Goal: Task Accomplishment & Management: Manage account settings

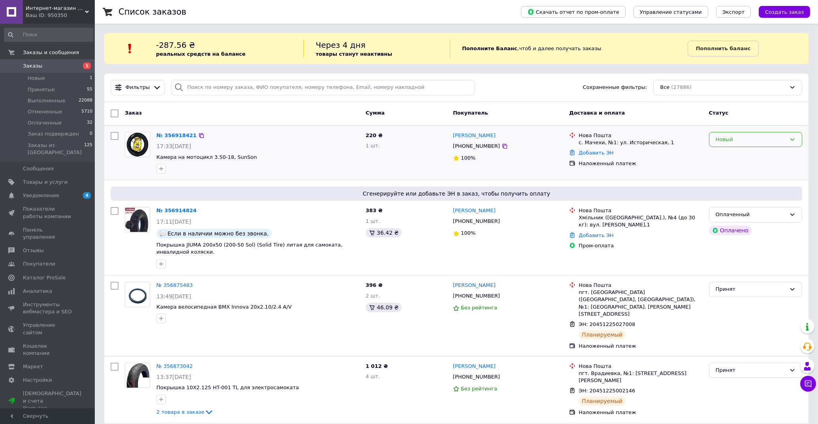
click at [726, 136] on div "Новый" at bounding box center [750, 139] width 70 height 8
click at [732, 156] on li "Принят" at bounding box center [755, 155] width 92 height 15
click at [28, 64] on span "Заказы" at bounding box center [32, 65] width 19 height 7
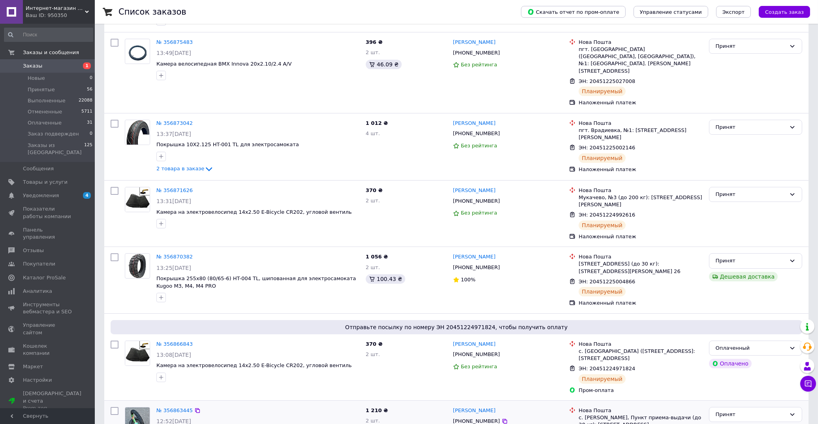
scroll to position [307, 0]
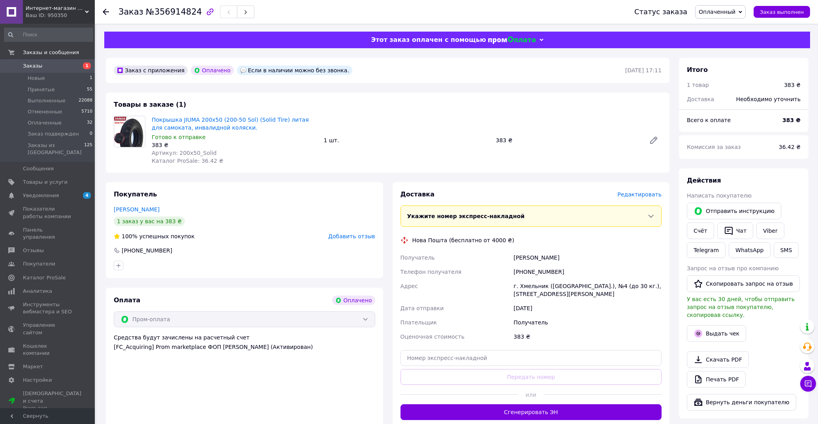
click at [728, 14] on span "Оплаченный" at bounding box center [716, 12] width 37 height 6
click at [726, 46] on li "Отменен" at bounding box center [724, 51] width 59 height 12
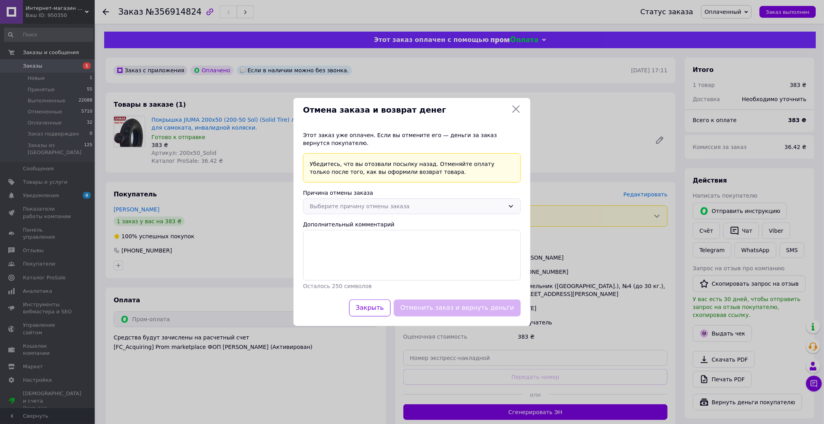
click at [398, 204] on div "Выберите причину отмены заказа" at bounding box center [407, 206] width 195 height 9
click at [368, 250] on li "По просьбе покупателя" at bounding box center [412, 253] width 217 height 15
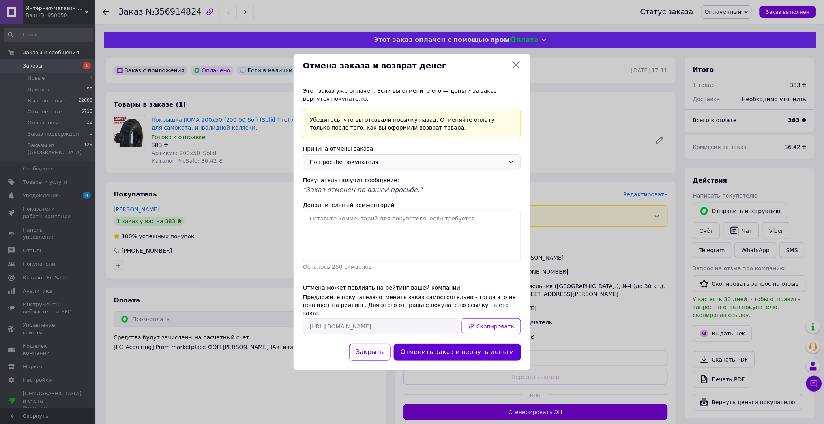
click at [445, 343] on button "Отменить заказ и вернуть деньги" at bounding box center [457, 351] width 127 height 17
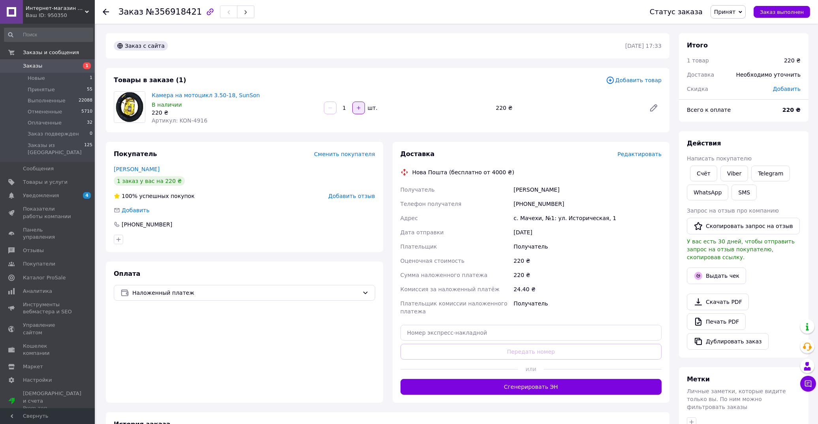
click at [357, 109] on icon "button" at bounding box center [359, 108] width 6 height 6
type input "2"
click at [636, 155] on span "Редактировать" at bounding box center [639, 154] width 44 height 6
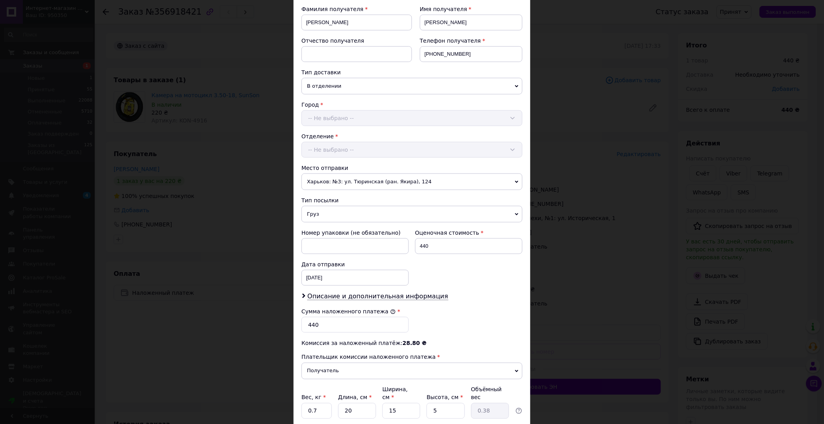
scroll to position [166, 0]
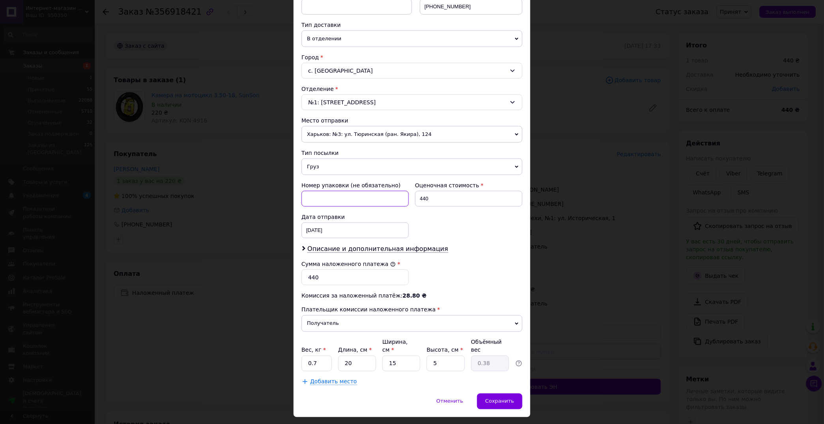
click at [341, 194] on input at bounding box center [355, 199] width 107 height 16
type input "Олег"
click at [404, 245] on span "Описание и дополнительная информация" at bounding box center [378, 249] width 141 height 8
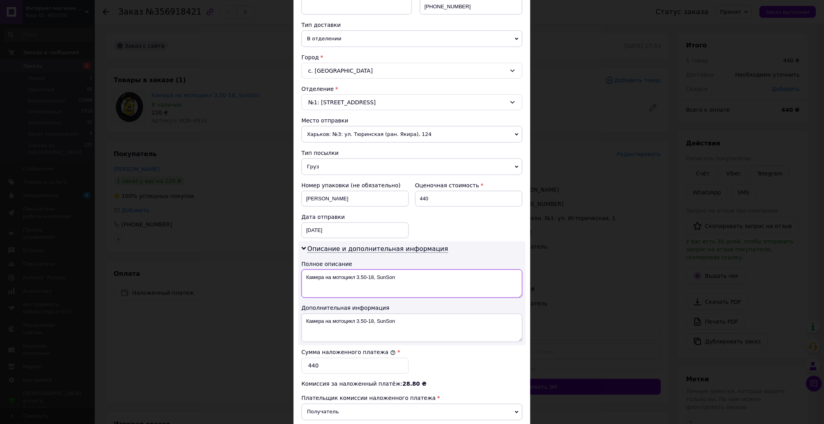
drag, startPoint x: 407, startPoint y: 266, endPoint x: 302, endPoint y: 266, distance: 105.0
click at [302, 269] on textarea "Камера на мотоцикл 3.50-18, SunSon" at bounding box center [412, 283] width 221 height 28
type textarea "1"
click at [396, 313] on textarea "Камера на мотоцикл 3.50-18, SunSon" at bounding box center [412, 327] width 221 height 28
drag, startPoint x: 355, startPoint y: 311, endPoint x: 317, endPoint y: 313, distance: 37.5
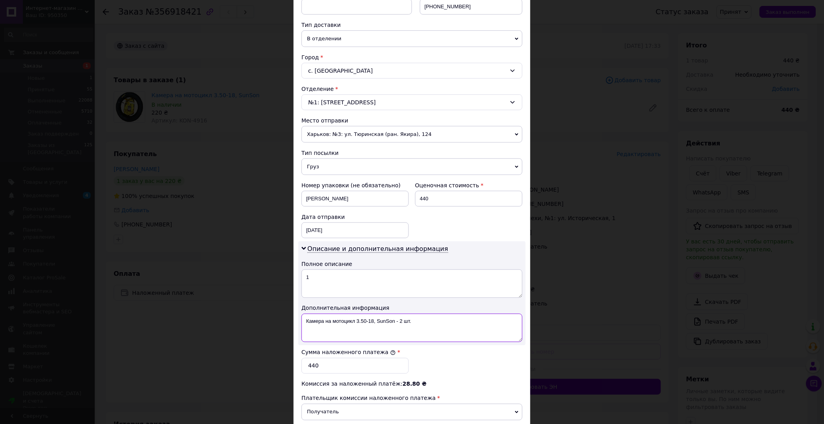
click at [317, 313] on textarea "Камера на мотоцикл 3.50-18, SunSon - 2 шт." at bounding box center [412, 327] width 221 height 28
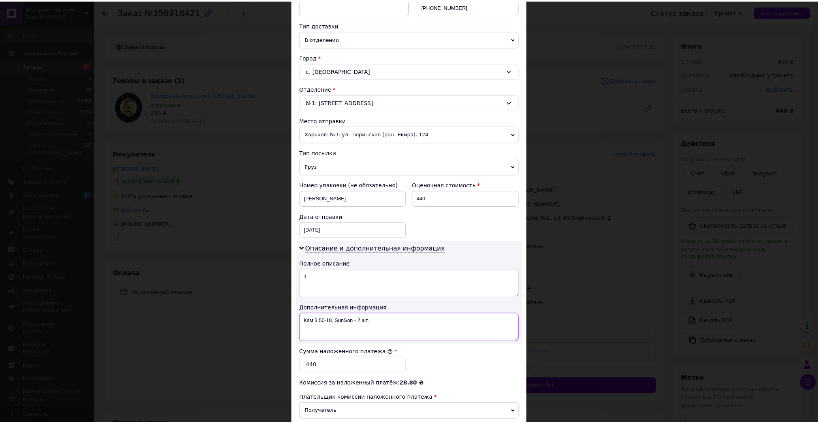
scroll to position [253, 0]
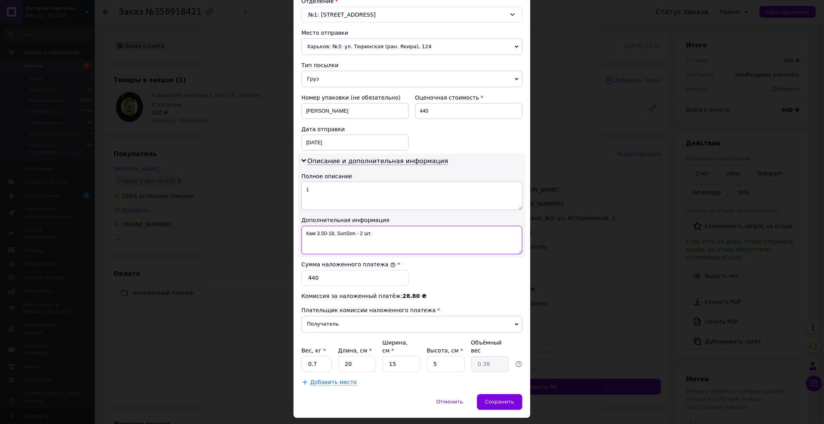
type textarea "Кам 3.50-18, SunSon - 2 шт."
click at [322, 356] on input "0.7" at bounding box center [317, 364] width 30 height 16
type input "0.8"
click at [360, 356] on input "20" at bounding box center [357, 364] width 38 height 16
type input "2"
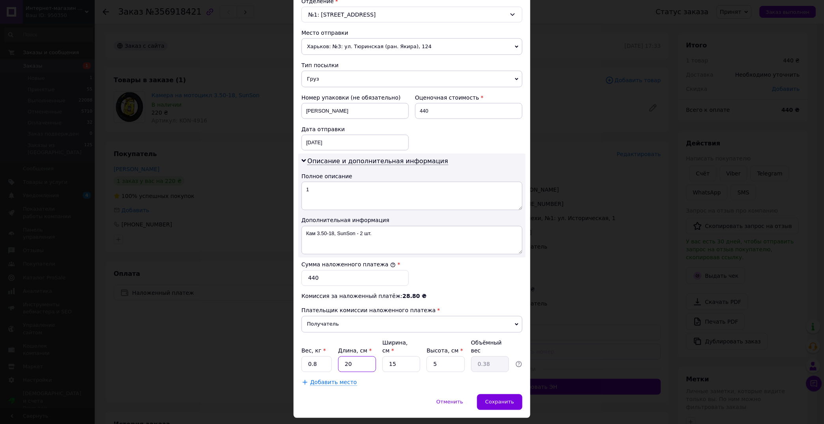
type input "0.1"
type input "25"
type input "0.47"
type input "25"
click at [392, 356] on input "15" at bounding box center [402, 364] width 38 height 16
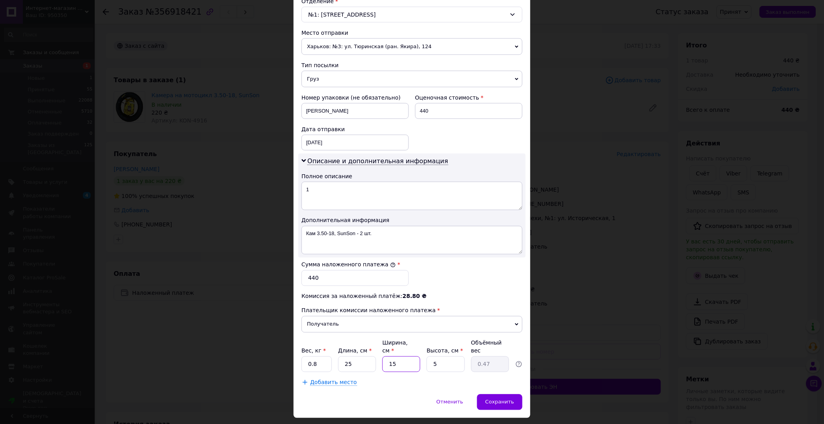
click at [409, 356] on input "15" at bounding box center [402, 364] width 38 height 16
type input "1"
type input "0.1"
type input "2"
type input "0.1"
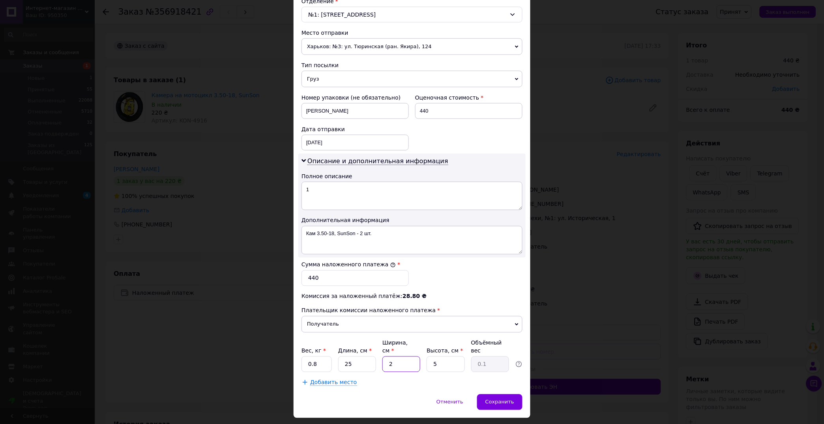
type input "25"
type input "0.78"
type input "25"
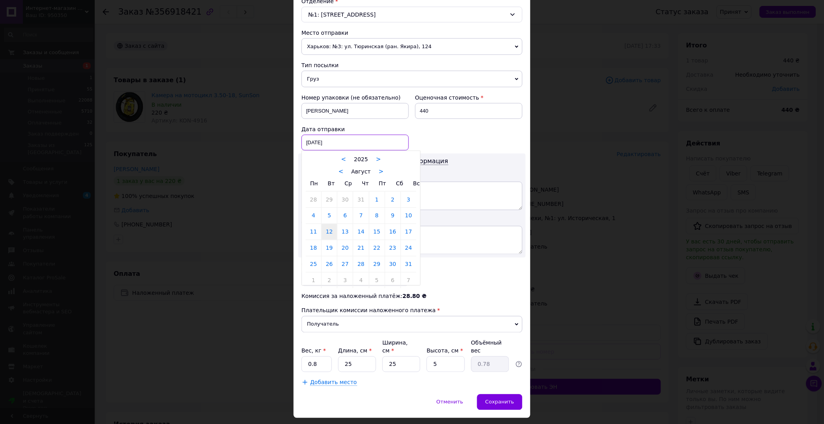
click at [382, 140] on div "12.08.2025 < 2025 > < Август > Пн Вт Ср Чт Пт Сб Вс 28 29 30 31 1 2 3 4 5 6 7 8…" at bounding box center [355, 143] width 107 height 16
click at [343, 224] on link "13" at bounding box center [345, 232] width 15 height 16
type input "13.08.2025"
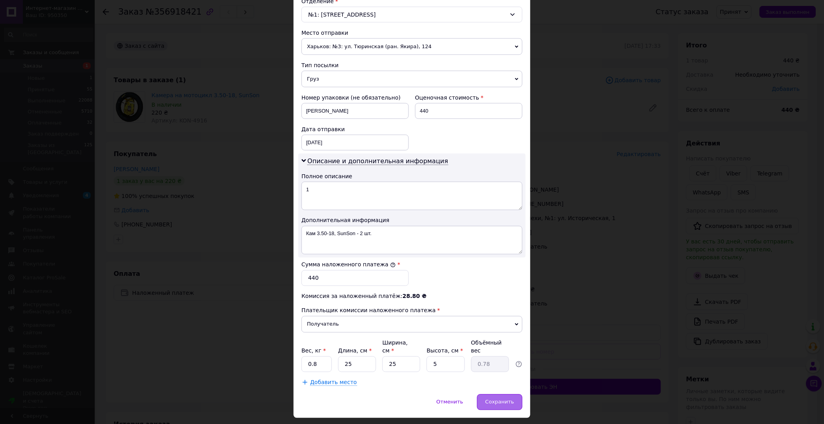
click at [498, 394] on div "Сохранить" at bounding box center [499, 402] width 45 height 16
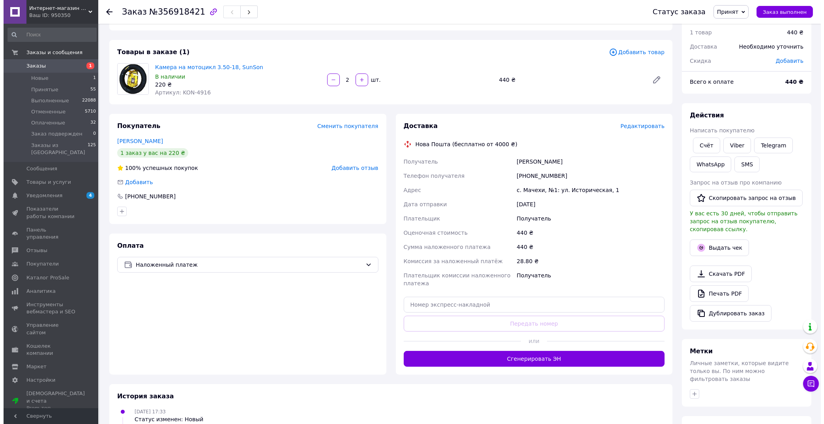
scroll to position [44, 0]
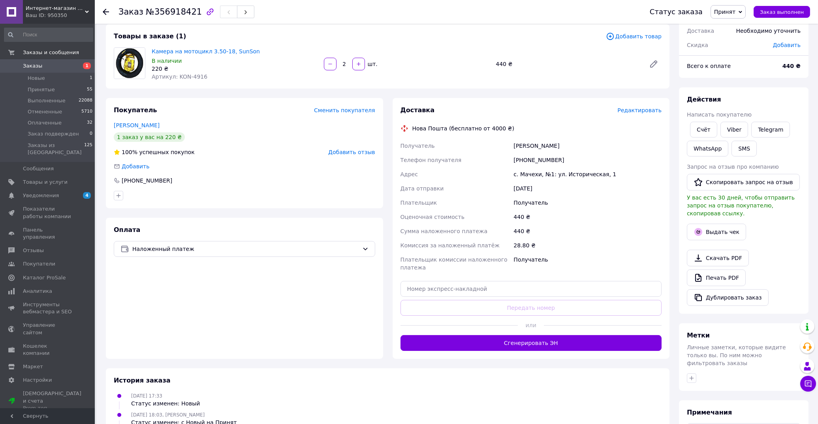
click at [646, 108] on span "Редактировать" at bounding box center [639, 110] width 44 height 6
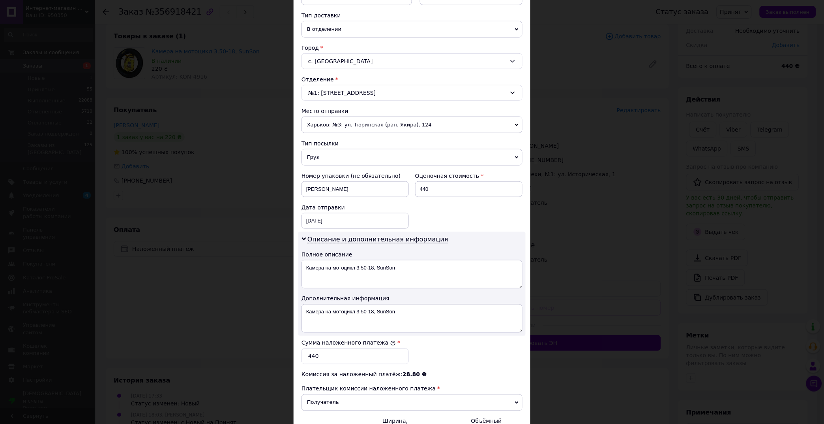
scroll to position [219, 0]
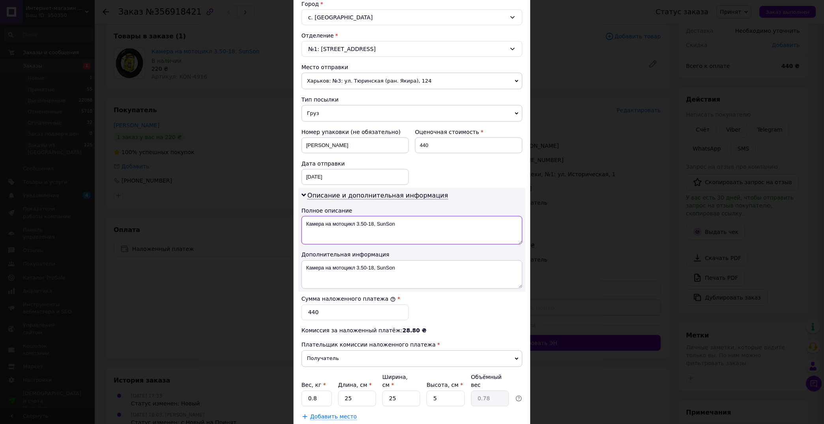
drag, startPoint x: 405, startPoint y: 216, endPoint x: 304, endPoint y: 215, distance: 101.1
click at [304, 216] on textarea "Камера на мотоцикл 3.50-18, SunSon" at bounding box center [412, 230] width 221 height 28
type textarea "1"
drag, startPoint x: 354, startPoint y: 257, endPoint x: 315, endPoint y: 257, distance: 38.7
click at [315, 260] on textarea "Камера на мотоцикл 3.50-18, SunSon" at bounding box center [412, 274] width 221 height 28
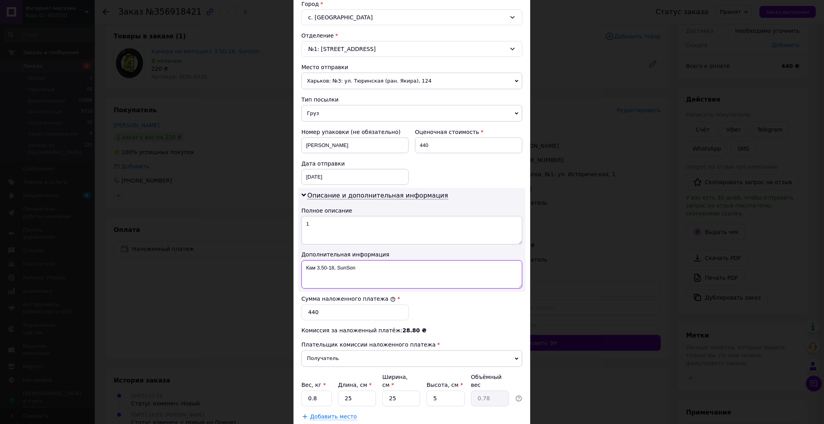
click at [352, 263] on textarea "Кам 3.50-18, SunSon" at bounding box center [412, 274] width 221 height 28
click at [365, 260] on textarea "Кам 3.50-18, SunSon" at bounding box center [412, 274] width 221 height 28
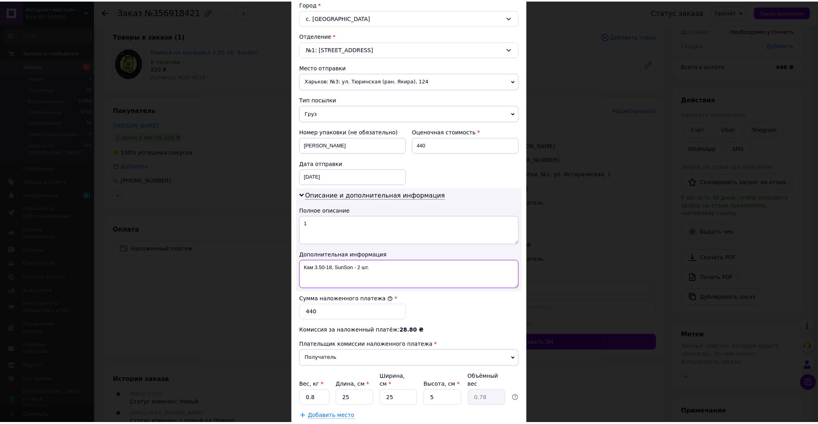
scroll to position [253, 0]
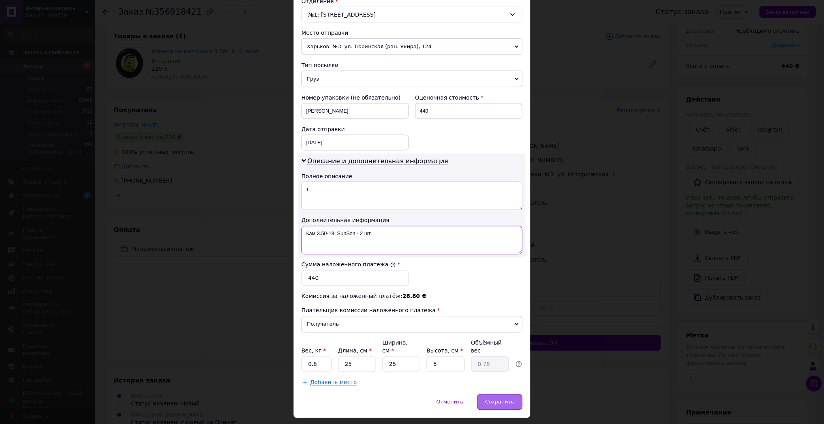
type textarea "Кам 3.50-18, SunSon - 2 шт."
click at [507, 399] on span "Сохранить" at bounding box center [500, 402] width 29 height 6
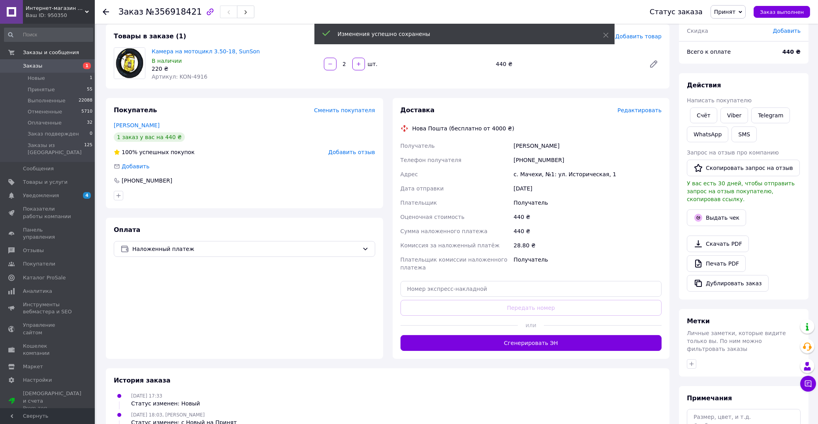
drag, startPoint x: 512, startPoint y: 330, endPoint x: 506, endPoint y: 334, distance: 7.2
click at [512, 335] on button "Сгенерировать ЭН" at bounding box center [530, 343] width 261 height 16
